Goal: Task Accomplishment & Management: Use online tool/utility

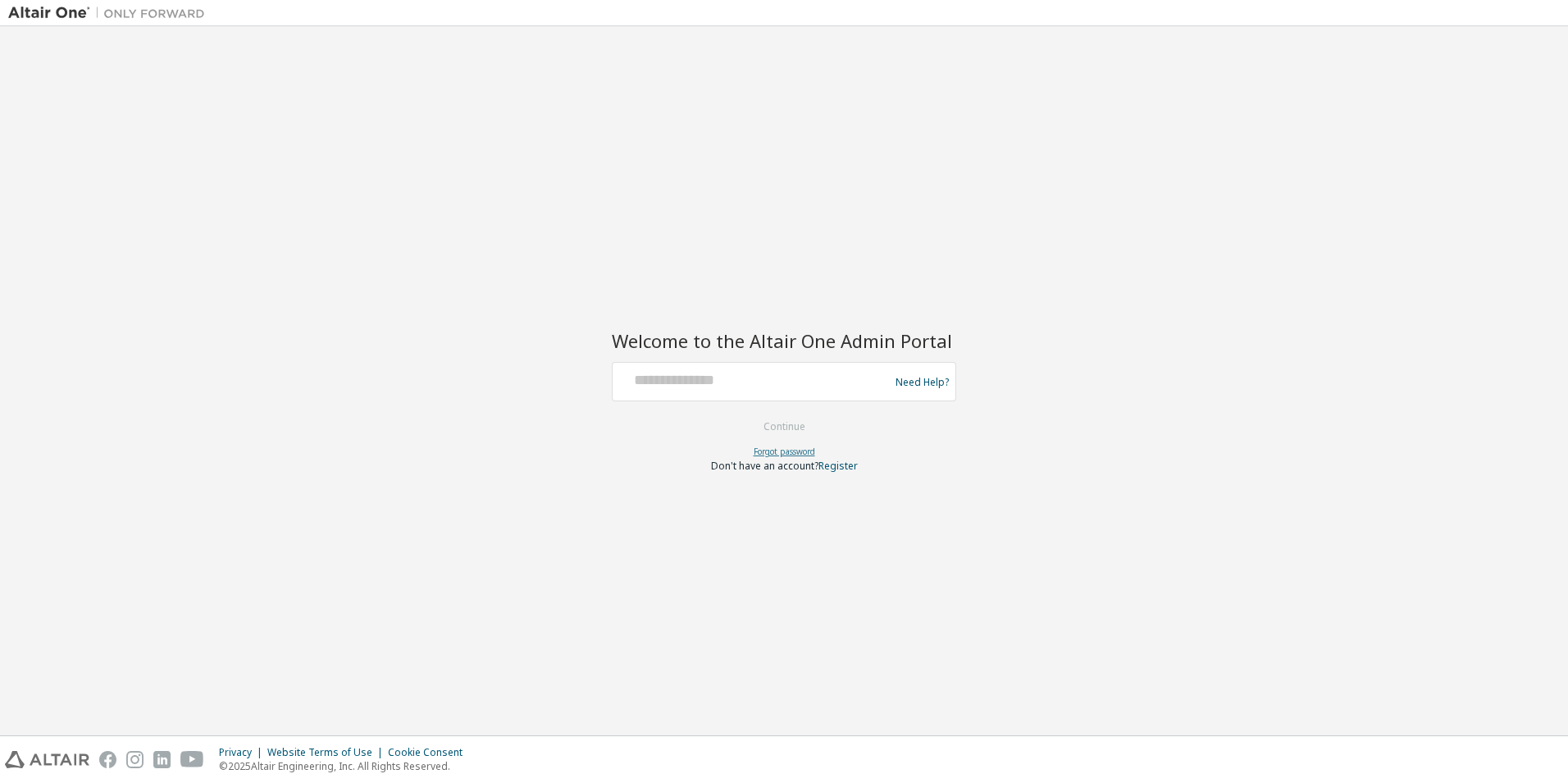
click at [784, 453] on link "Forgot password" at bounding box center [784, 451] width 62 height 12
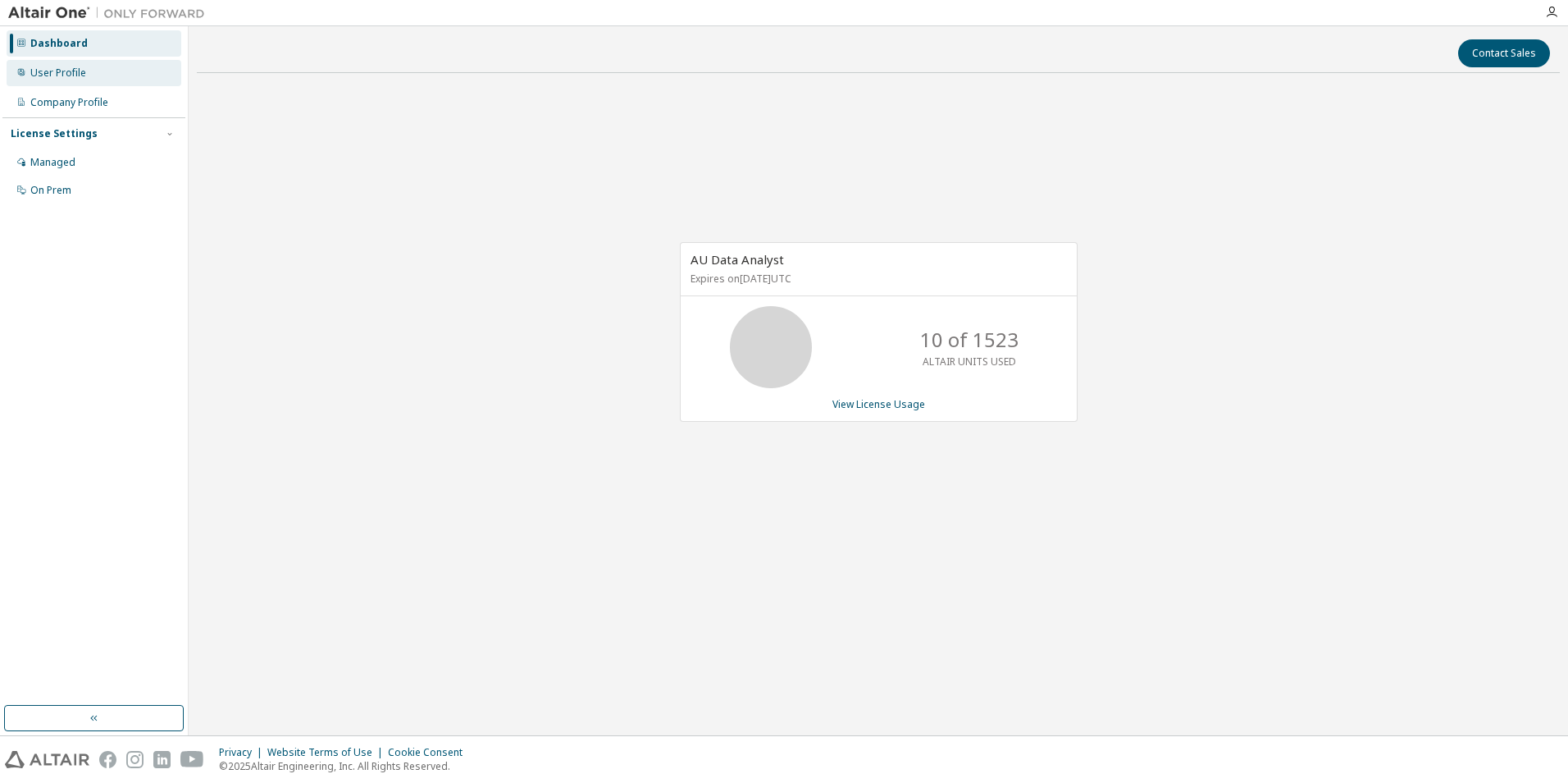
click at [38, 67] on div "User Profile" at bounding box center [57, 73] width 56 height 13
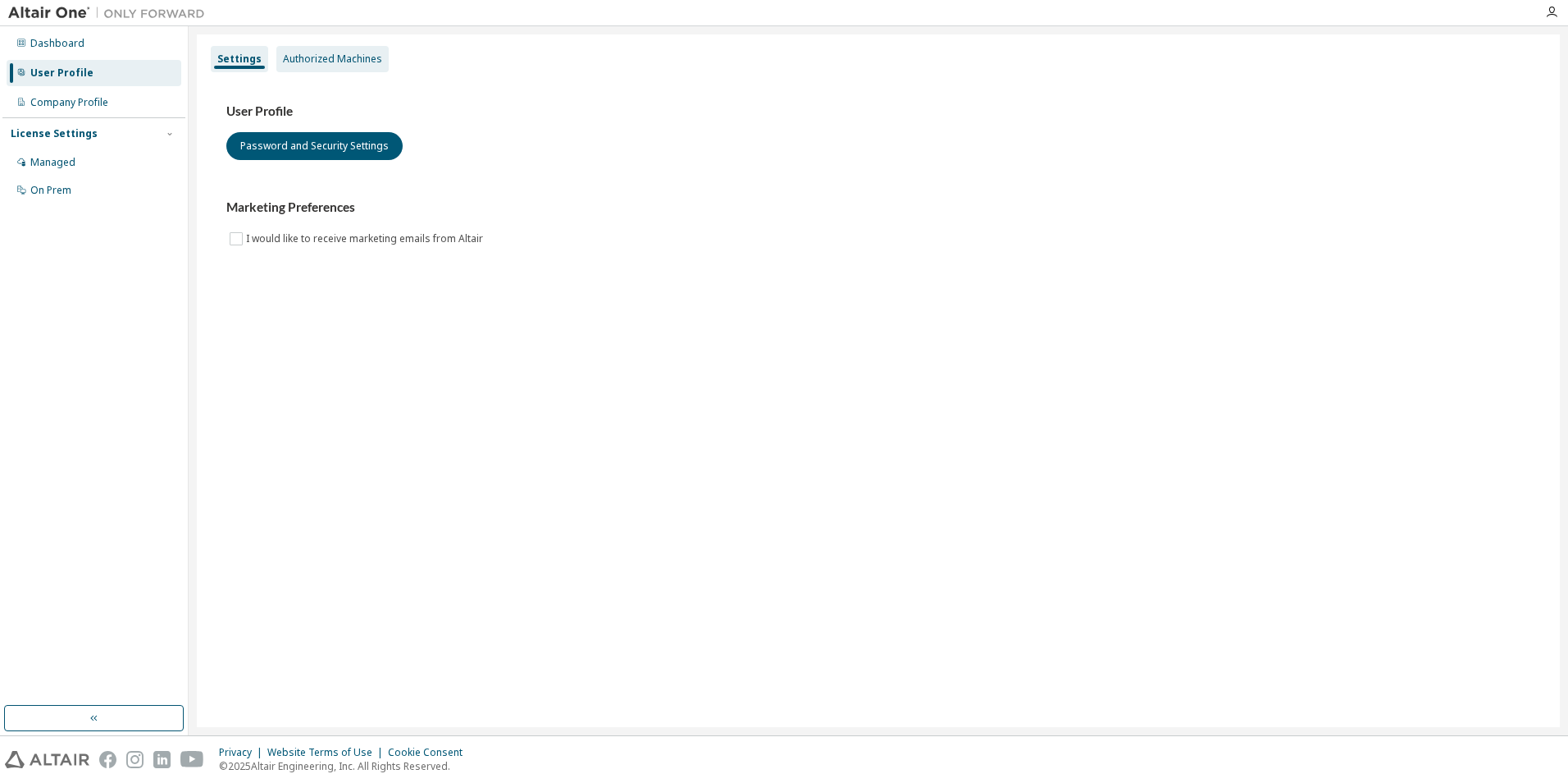
click at [304, 65] on div "Authorized Machines" at bounding box center [332, 59] width 99 height 13
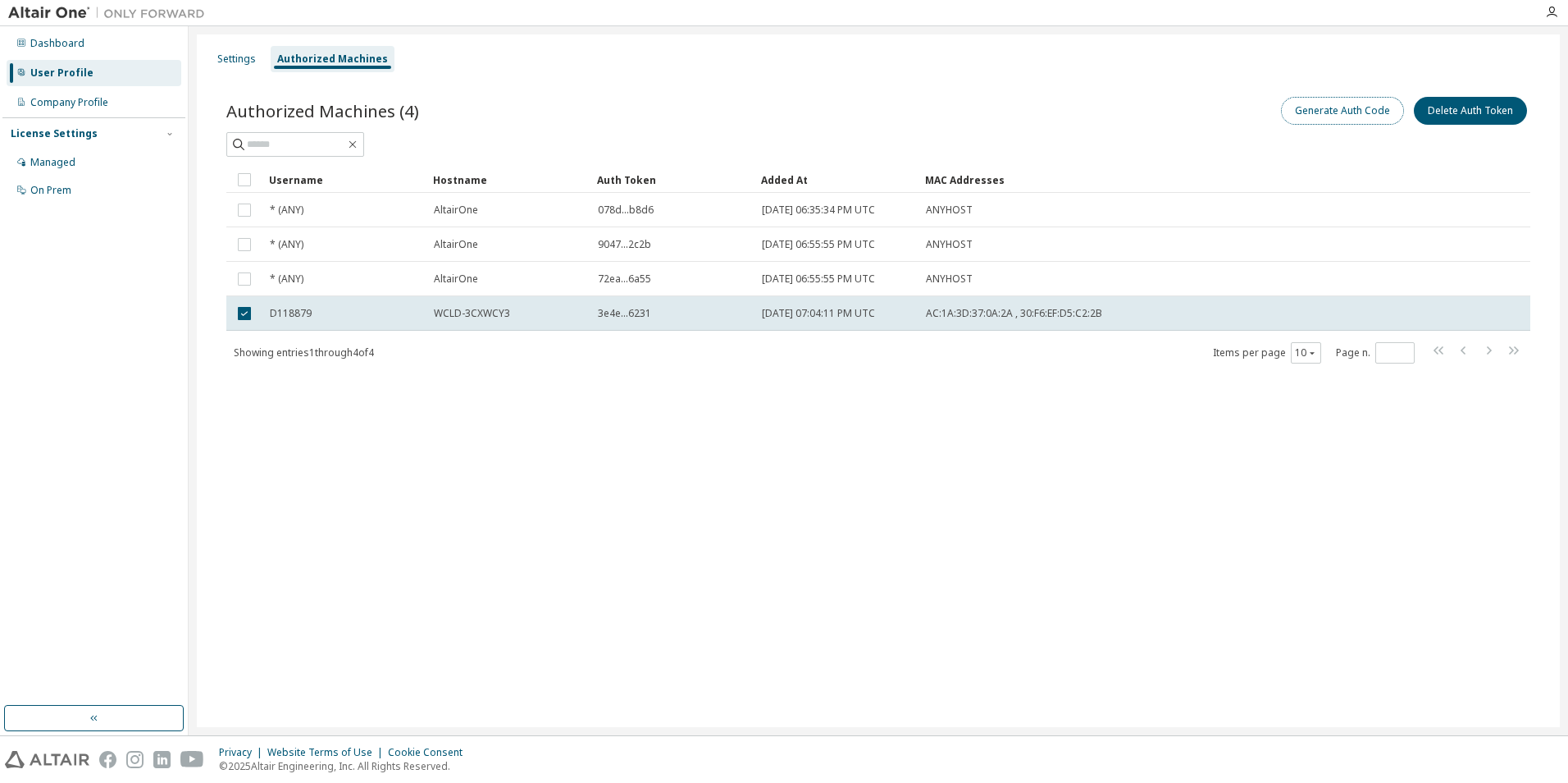
click at [1339, 110] on button "Generate Auth Code" at bounding box center [1343, 110] width 123 height 27
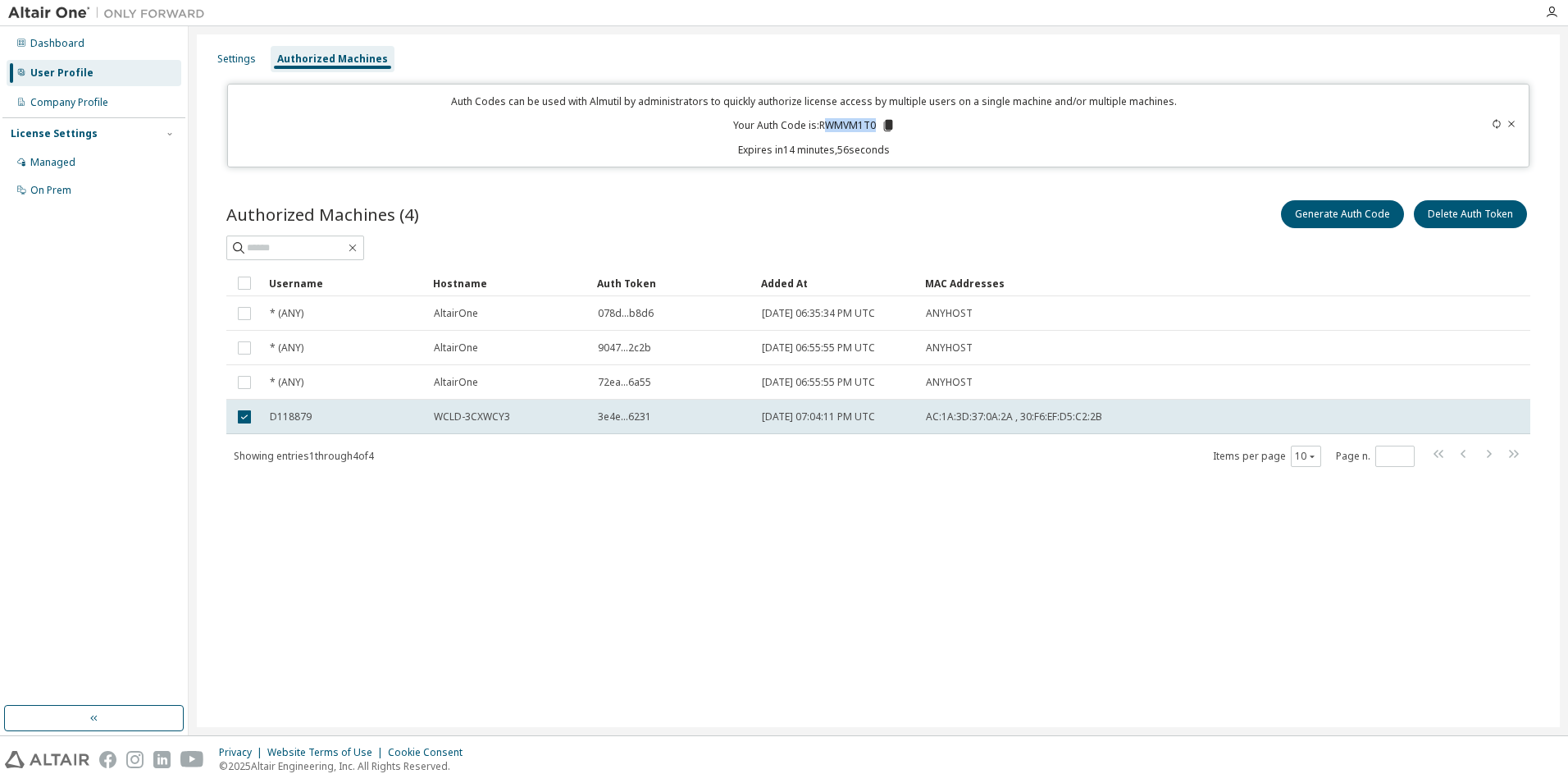
drag, startPoint x: 825, startPoint y: 125, endPoint x: 903, endPoint y: 127, distance: 78.0
click at [903, 127] on div "Auth Codes can be used with Almutil by administrators to quickly authorize lice…" at bounding box center [815, 125] width 1154 height 62
drag, startPoint x: 903, startPoint y: 127, endPoint x: 874, endPoint y: 122, distance: 29.4
click at [874, 122] on p "Your Auth Code is: RWMVM1T0" at bounding box center [814, 126] width 162 height 15
copy p "RWMVM1T0"
